Goal: Task Accomplishment & Management: Manage account settings

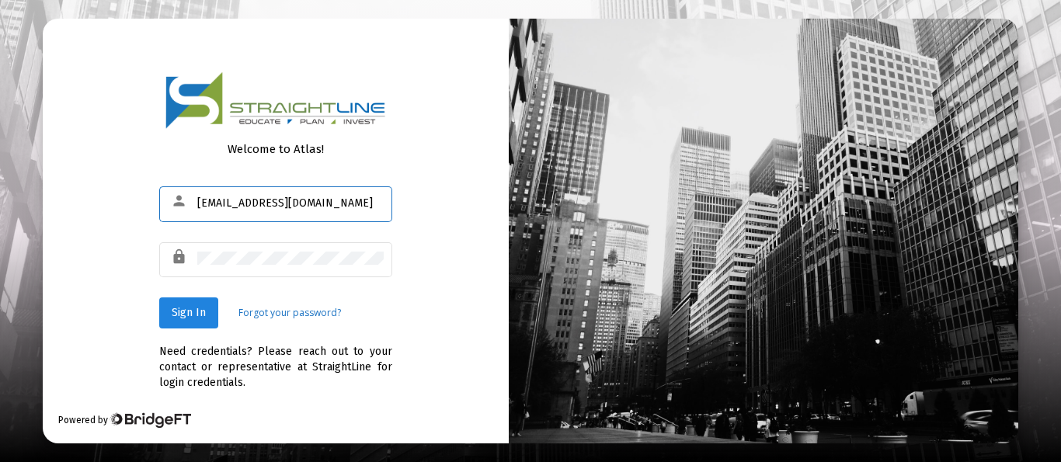
type input "[EMAIL_ADDRESS][DOMAIN_NAME]"
click at [177, 314] on span "Sign In" at bounding box center [189, 312] width 34 height 13
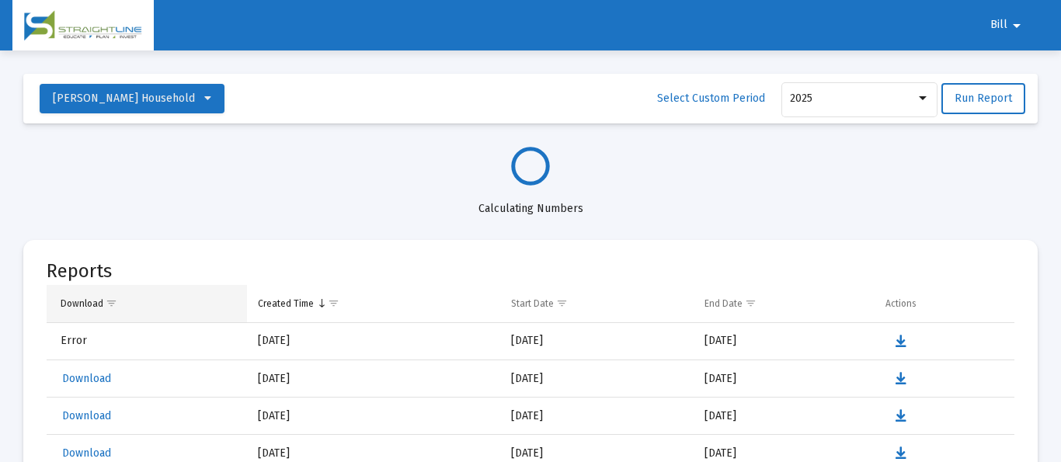
select select "View all"
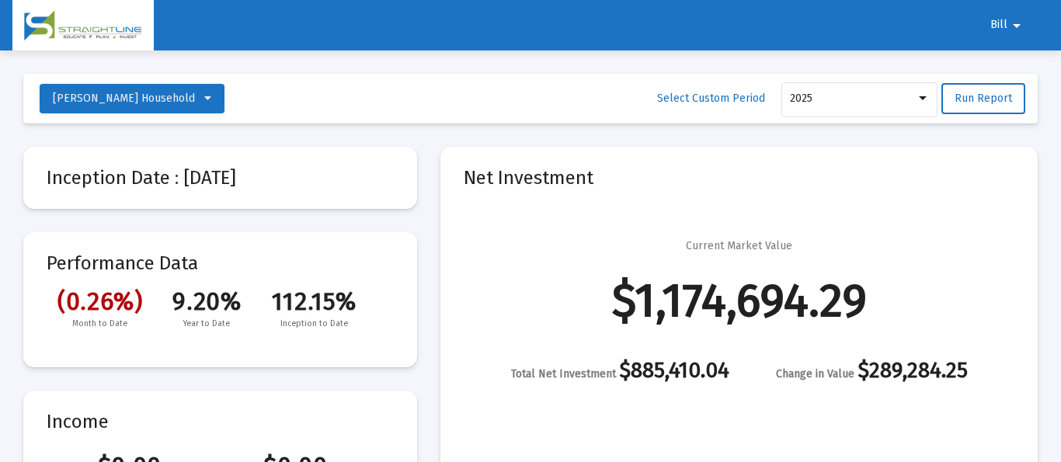
scroll to position [745, 0]
click at [1016, 21] on mat-icon "arrow_drop_down" at bounding box center [1016, 25] width 19 height 31
click at [1013, 66] on button "Logout" at bounding box center [1015, 65] width 87 height 37
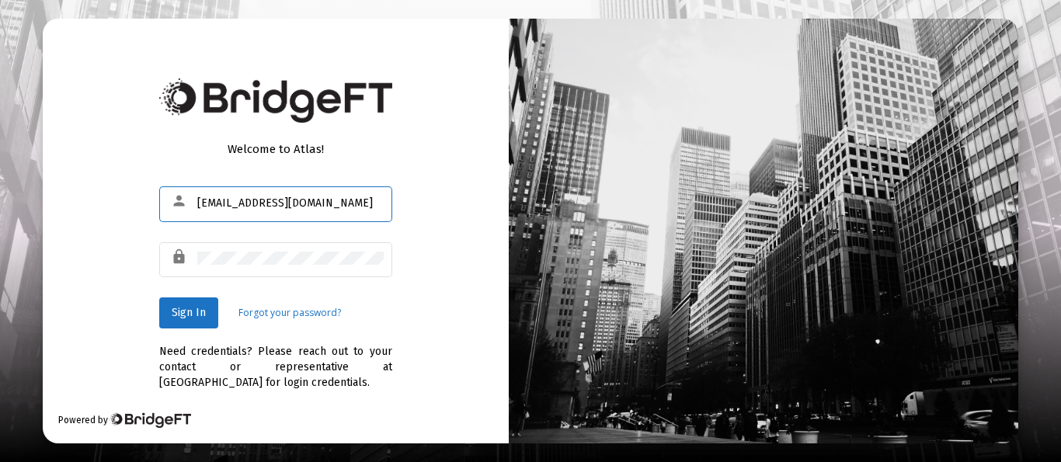
type input "[EMAIL_ADDRESS][DOMAIN_NAME]"
